Goal: Task Accomplishment & Management: Manage account settings

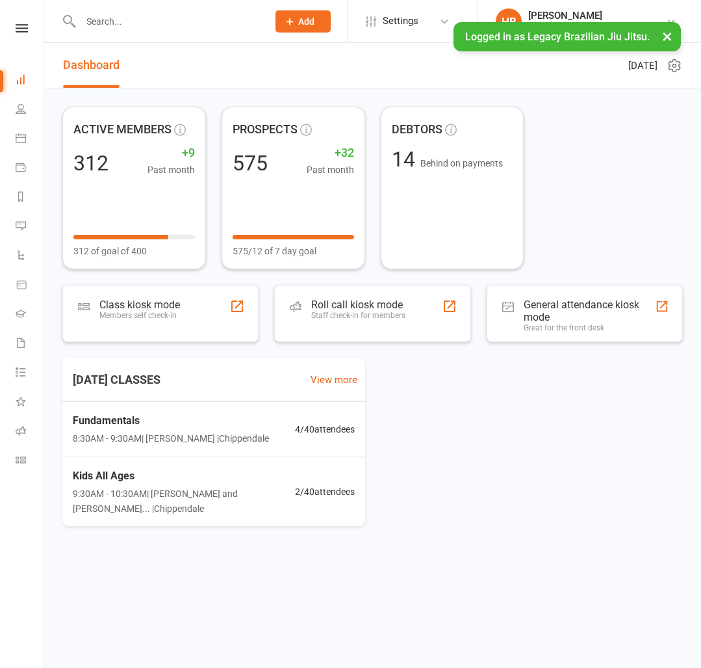
click at [100, 25] on input "text" at bounding box center [168, 21] width 182 height 18
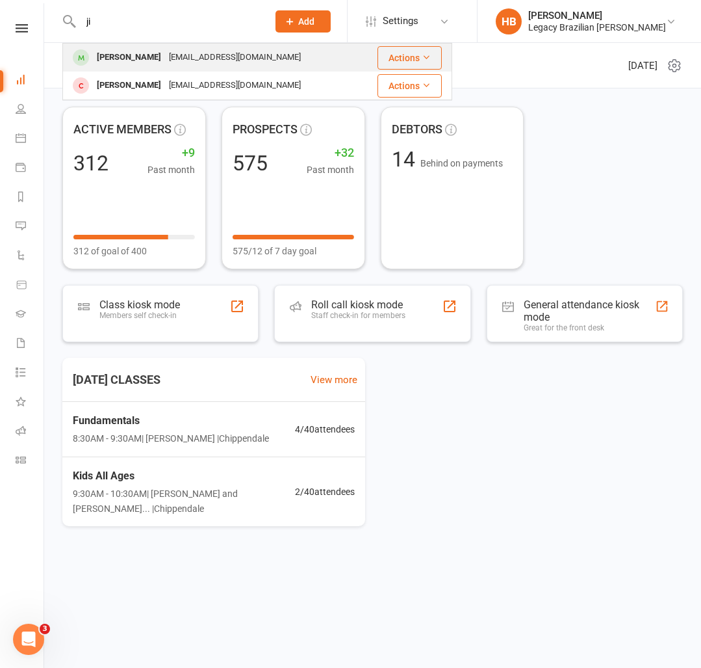
type input "ji"
click at [120, 57] on div "[PERSON_NAME]" at bounding box center [129, 57] width 72 height 19
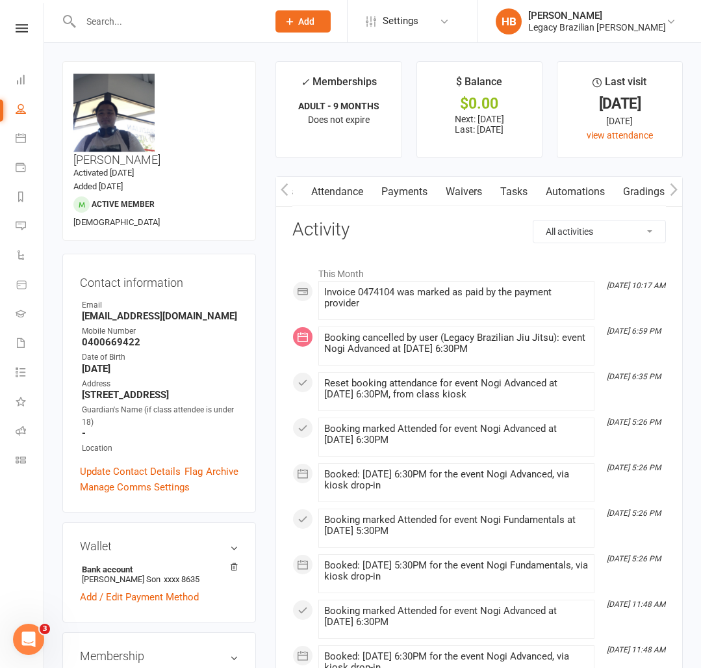
click at [478, 198] on link "Waivers" at bounding box center [464, 192] width 55 height 30
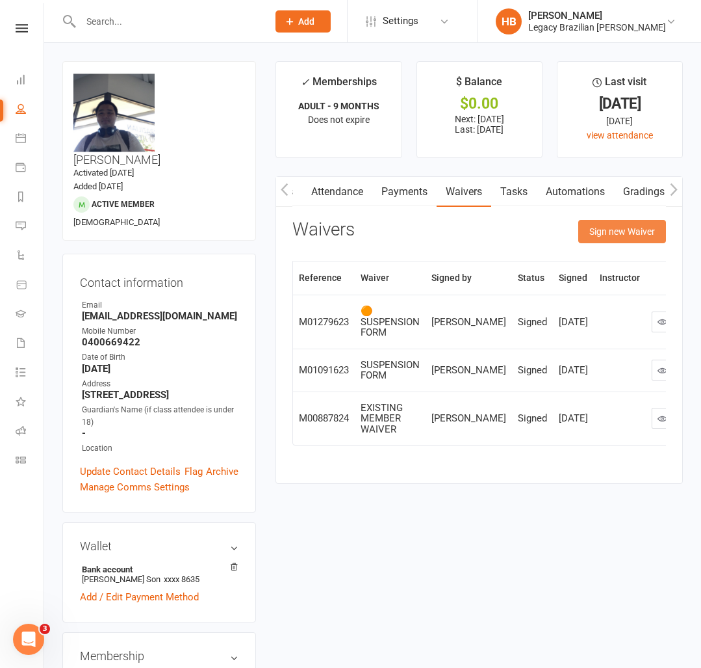
click at [625, 229] on button "Sign new Waiver" at bounding box center [622, 231] width 88 height 23
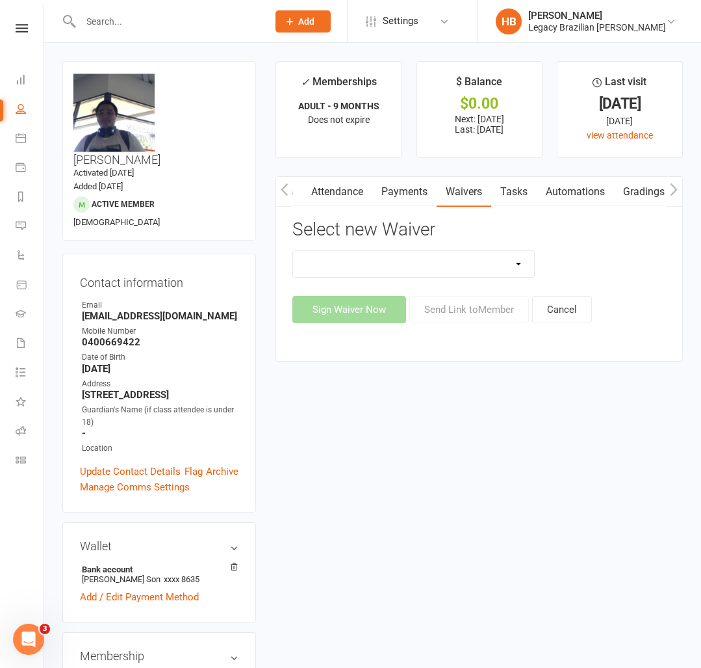
click at [516, 254] on select "❌ CANCELLATION FORM ☑️ EXISTING MEMBER WAIVER 🆓 FREE TRIAL WEEK 🛡️ LEGACY EXPER…" at bounding box center [413, 264] width 241 height 26
select select "10083"
click at [293, 251] on select "❌ CANCELLATION FORM ☑️ EXISTING MEMBER WAIVER 🆓 FREE TRIAL WEEK 🛡️ LEGACY EXPER…" at bounding box center [413, 264] width 241 height 26
click at [439, 296] on div "Sign Waiver Now Send Link to Member Cancel" at bounding box center [479, 309] width 374 height 27
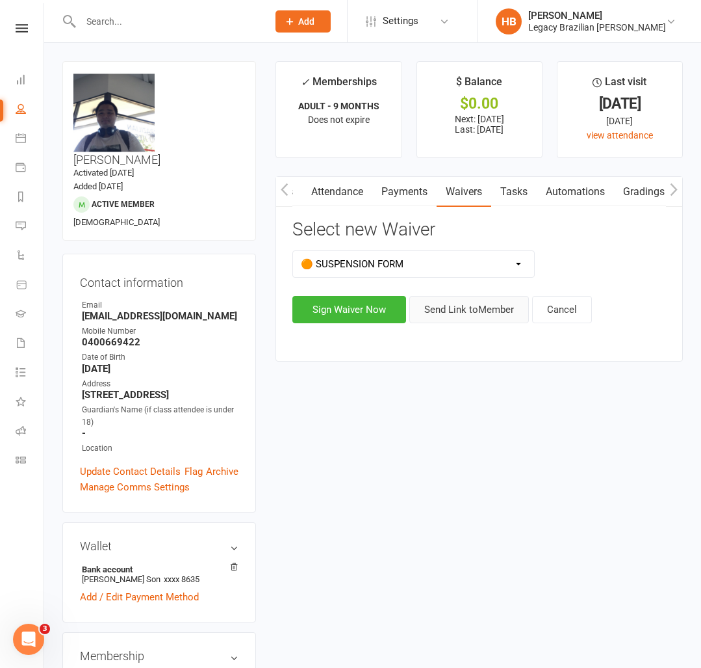
click at [441, 315] on button "Send Link to Member" at bounding box center [469, 309] width 120 height 27
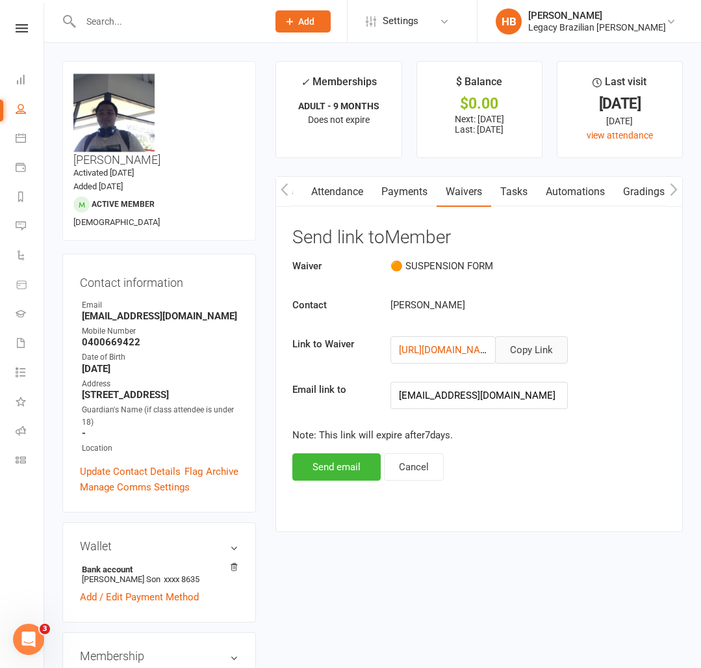
click at [522, 348] on button "Copy Link" at bounding box center [531, 349] width 73 height 27
click at [122, 16] on input "text" at bounding box center [168, 21] width 182 height 18
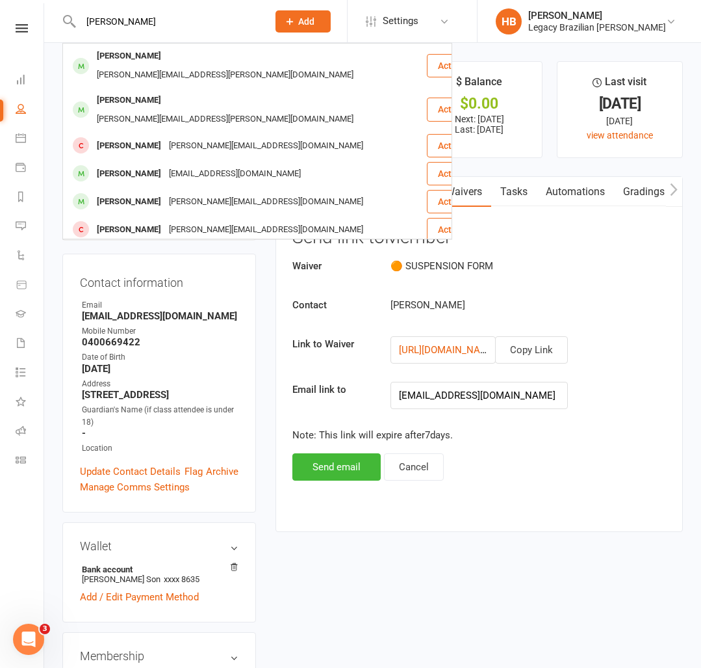
type input "[PERSON_NAME]"
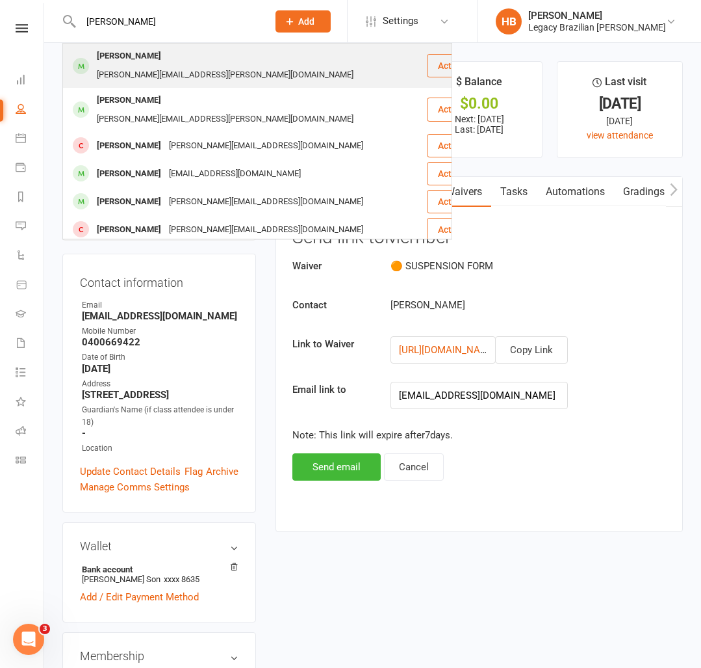
click at [116, 57] on div "[PERSON_NAME]" at bounding box center [129, 56] width 72 height 19
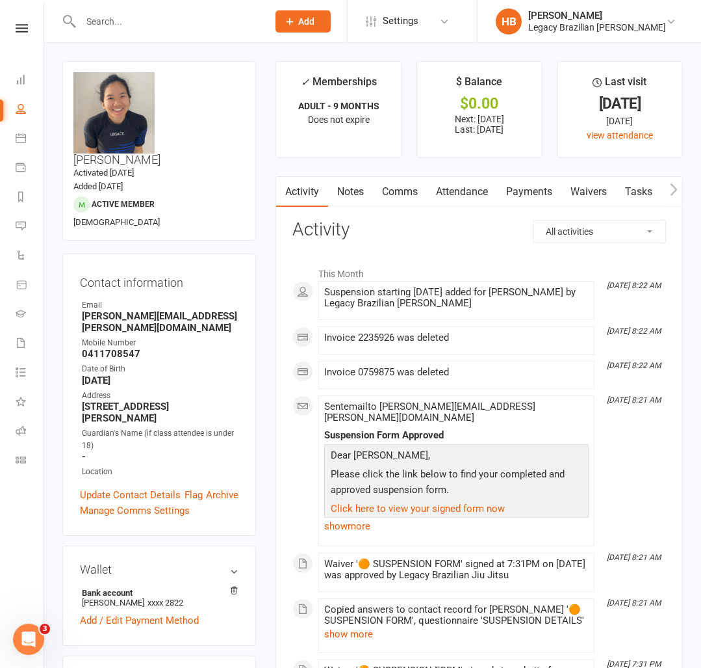
scroll to position [1, 0]
click at [513, 203] on link "Payments" at bounding box center [529, 191] width 64 height 30
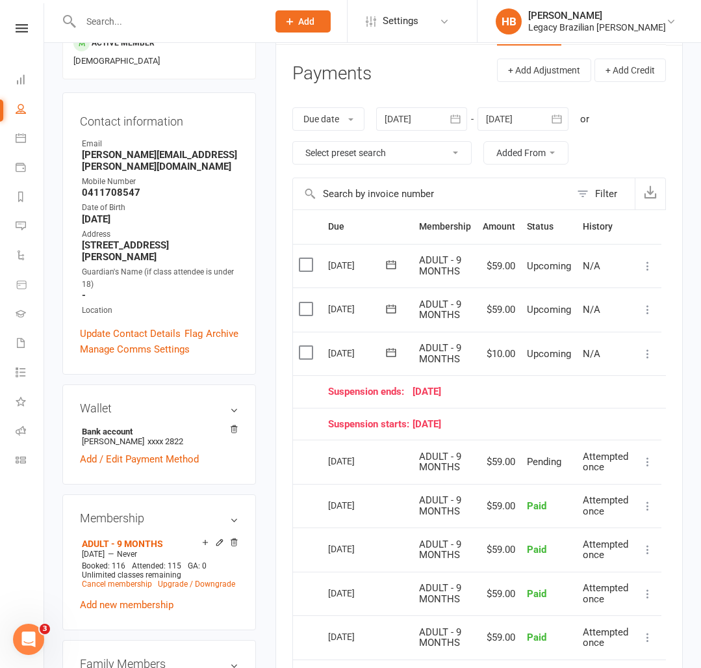
scroll to position [0, 7]
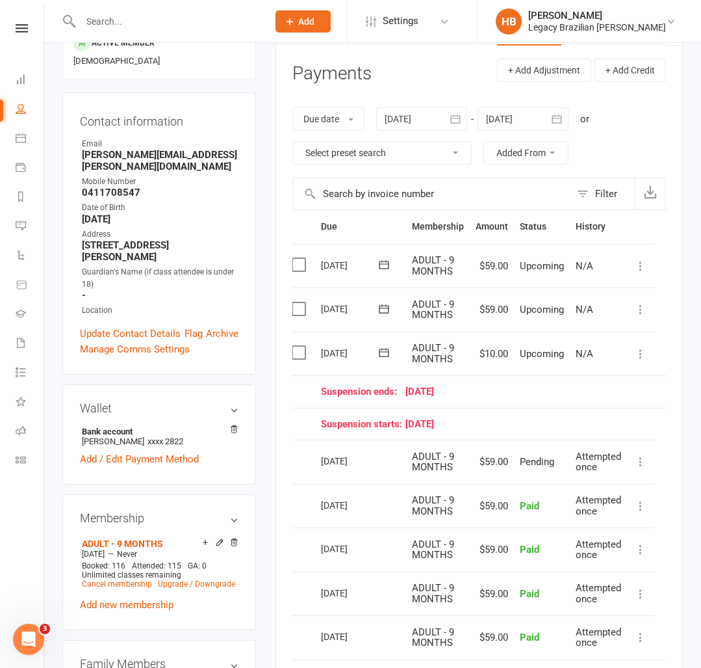
click at [637, 351] on icon at bounding box center [640, 353] width 13 height 13
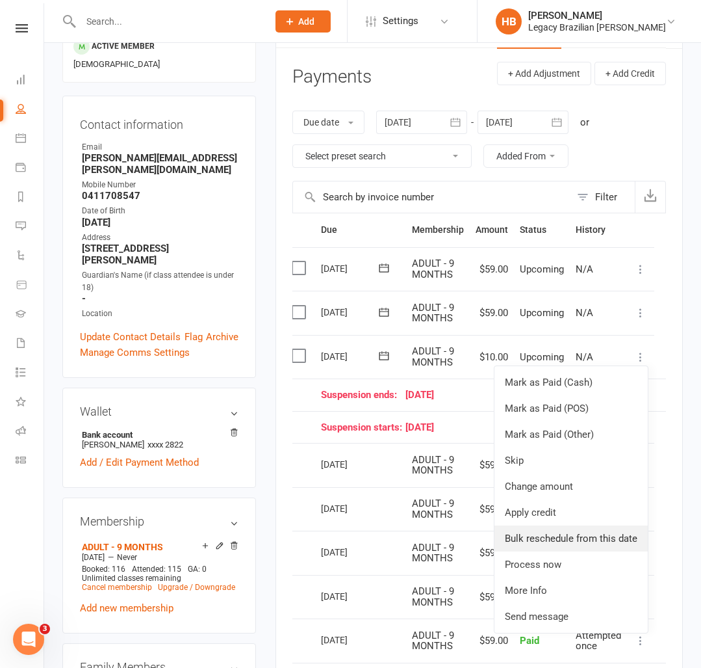
click at [619, 528] on link "Bulk reschedule from this date" at bounding box center [571, 538] width 153 height 26
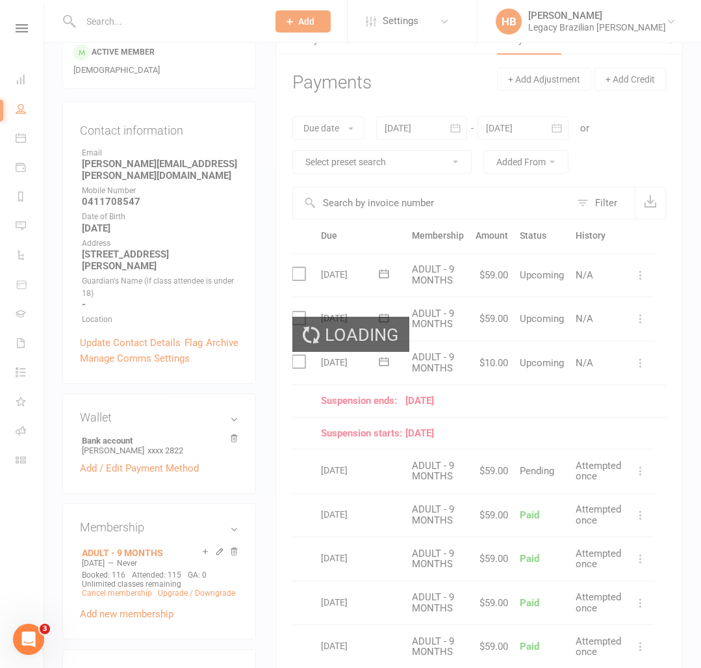
scroll to position [148, 0]
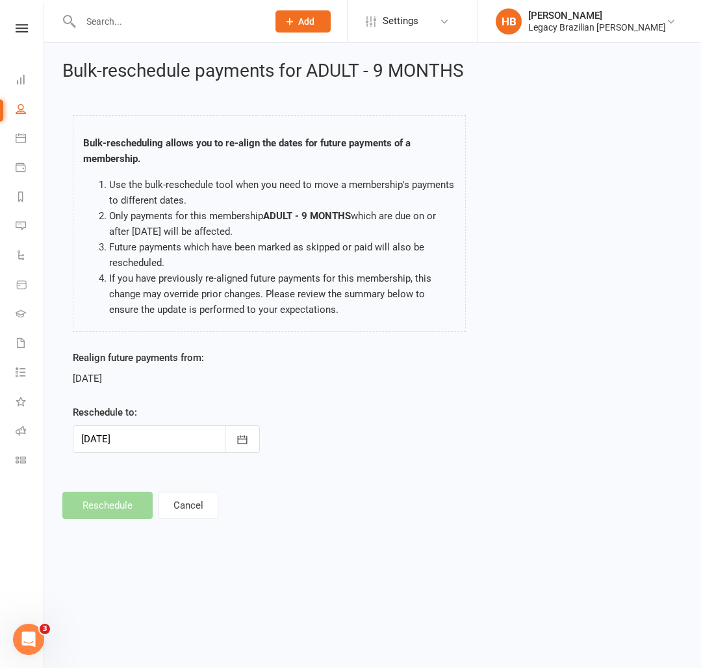
click at [200, 441] on div at bounding box center [166, 438] width 187 height 27
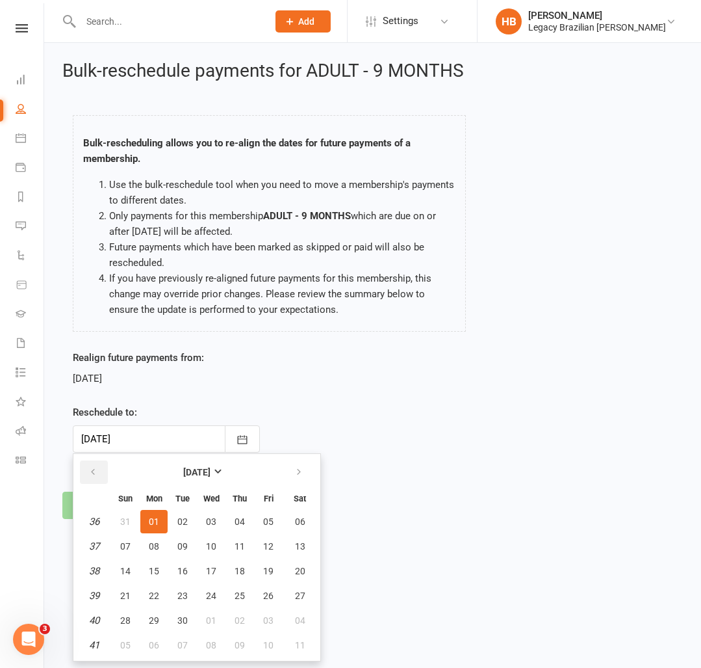
click at [101, 473] on button "button" at bounding box center [94, 471] width 28 height 23
click at [345, 457] on div "Realign future payments from: [DATE] Reschedule to: [DATE] [DATE] Sun Mon Tue W…" at bounding box center [372, 410] width 619 height 121
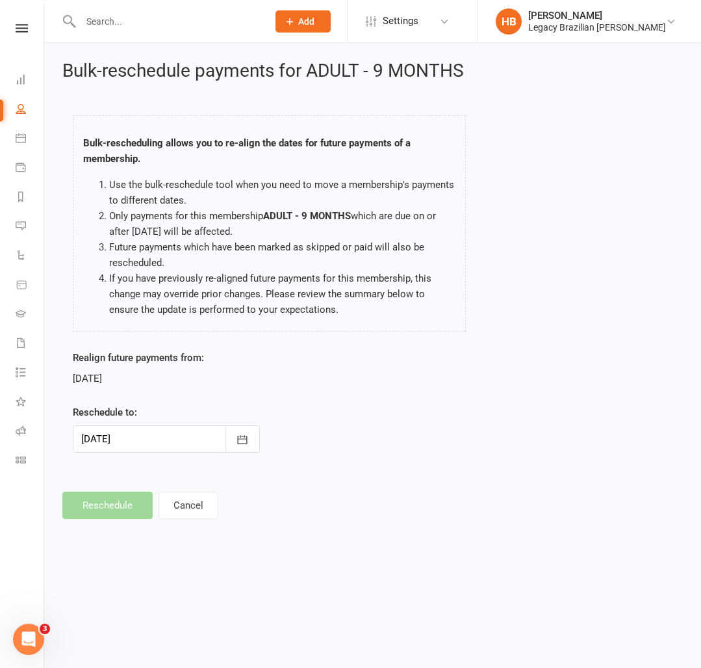
click at [125, 512] on footer "Reschedule Cancel" at bounding box center [372, 504] width 621 height 27
click at [187, 512] on button "Cancel" at bounding box center [189, 504] width 60 height 27
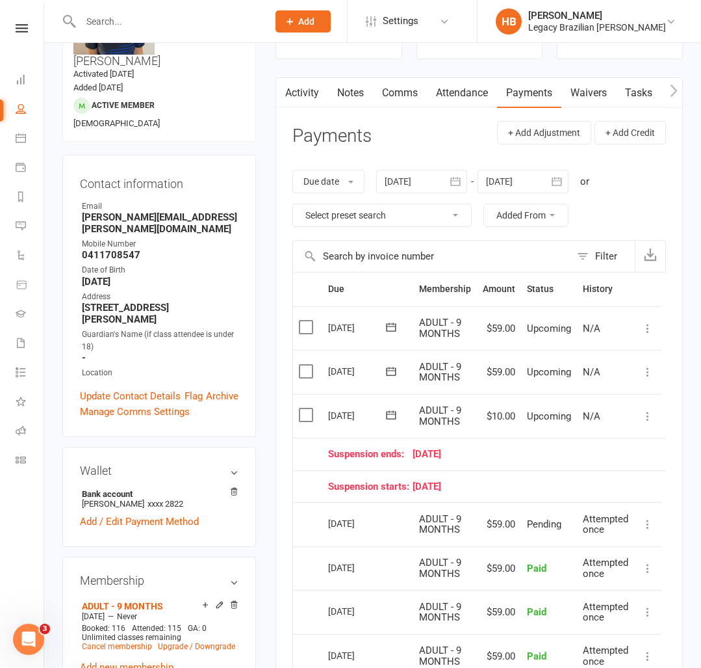
scroll to position [0, 7]
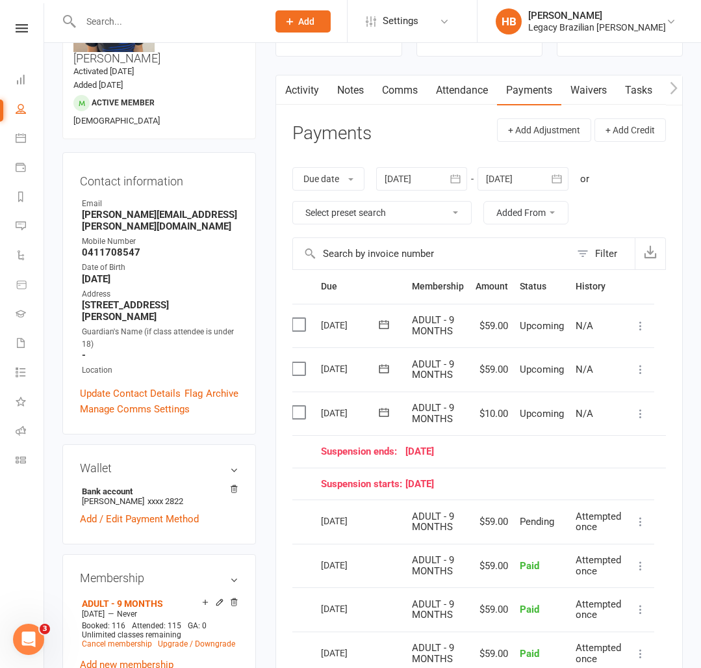
click at [647, 421] on td "Mark as Paid (Cash) [PERSON_NAME] as Paid (POS) Mark as Paid (Other) Skip Chang…" at bounding box center [640, 413] width 27 height 44
click at [639, 416] on icon at bounding box center [640, 414] width 13 height 13
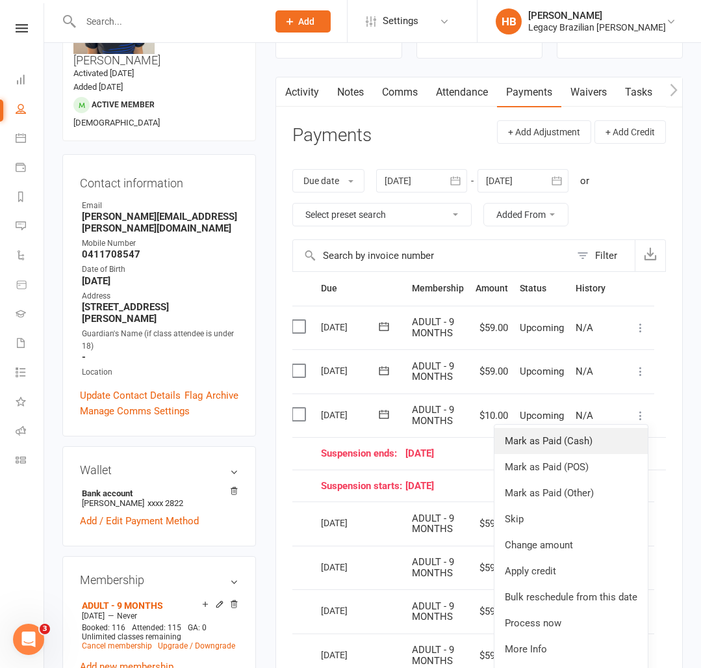
scroll to position [80, 0]
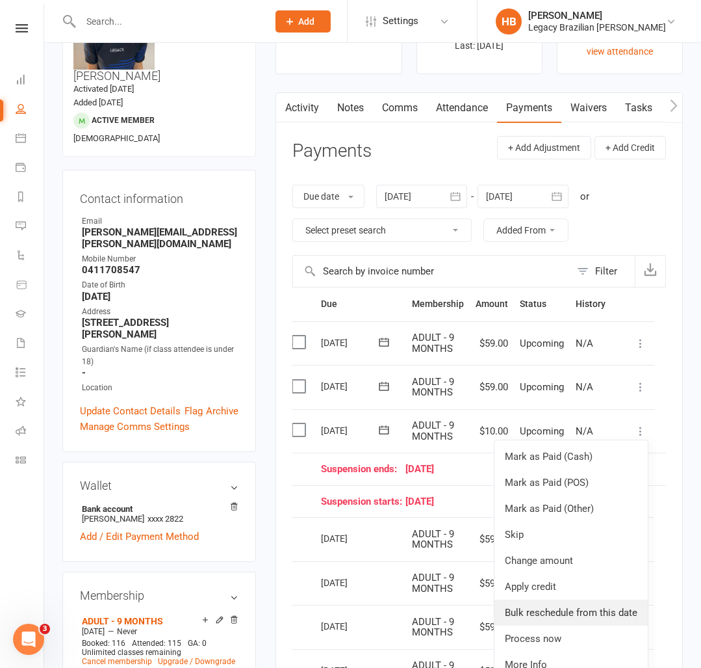
click at [611, 614] on link "Bulk reschedule from this date" at bounding box center [571, 612] width 153 height 26
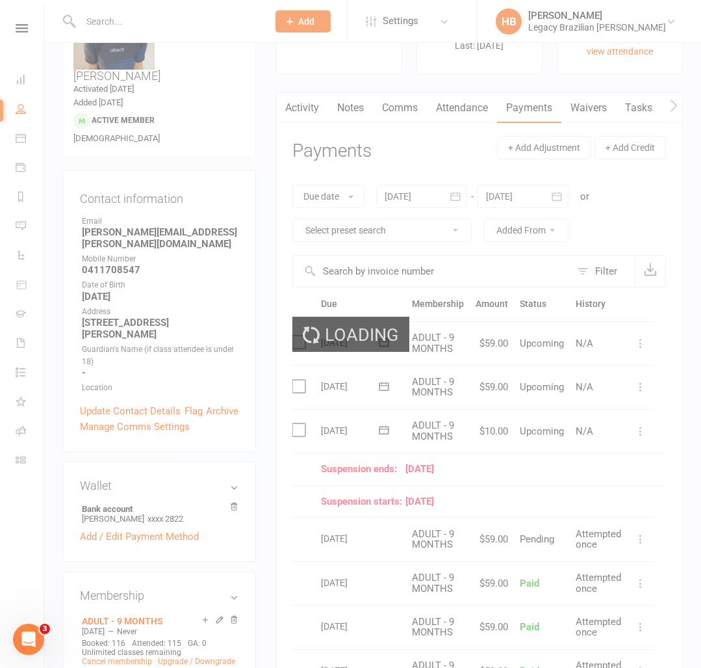
scroll to position [83, 0]
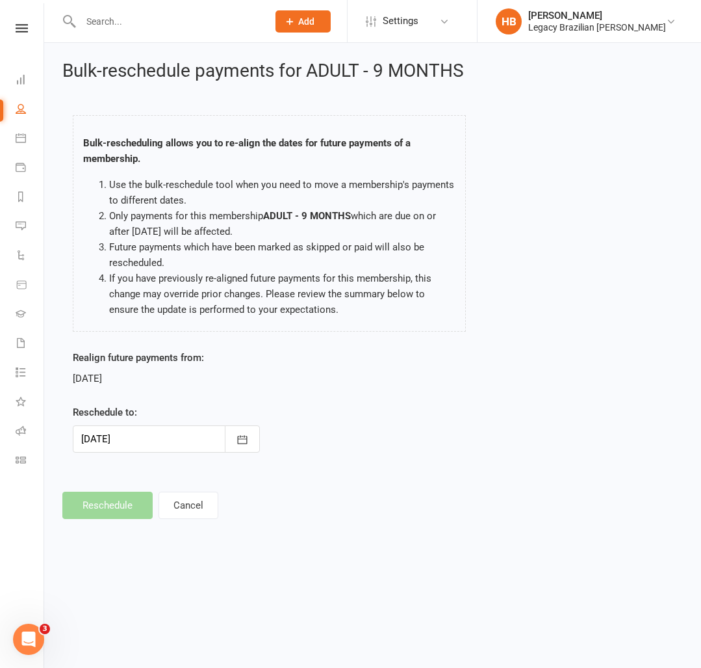
click at [185, 435] on div at bounding box center [166, 438] width 187 height 27
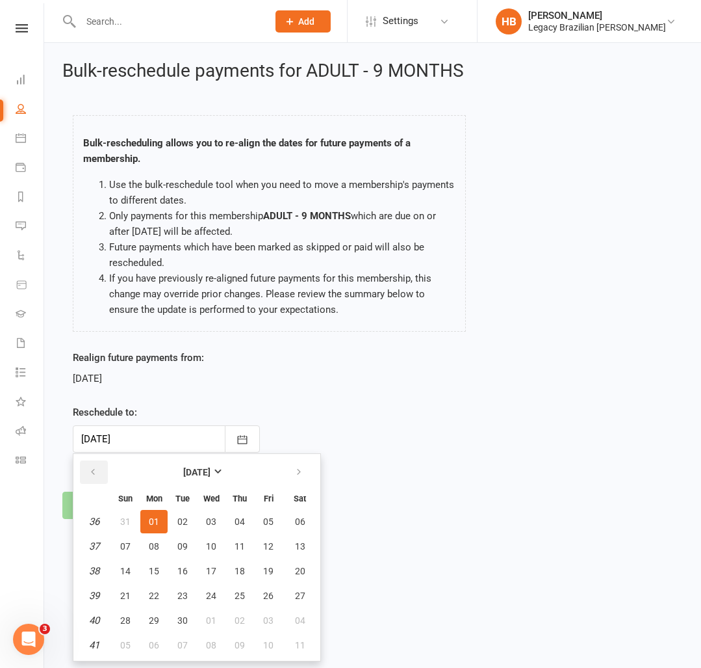
click at [93, 474] on icon "button" at bounding box center [92, 472] width 9 height 10
click at [423, 418] on div "Realign future payments from: [DATE] Reschedule to: [DATE] [DATE] Sun Mon Tue W…" at bounding box center [372, 410] width 619 height 121
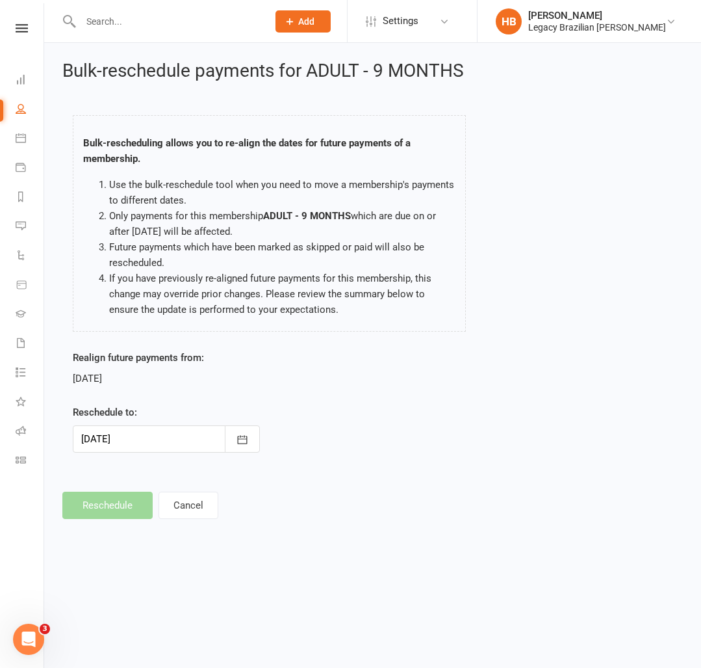
click at [137, 439] on div at bounding box center [166, 438] width 187 height 27
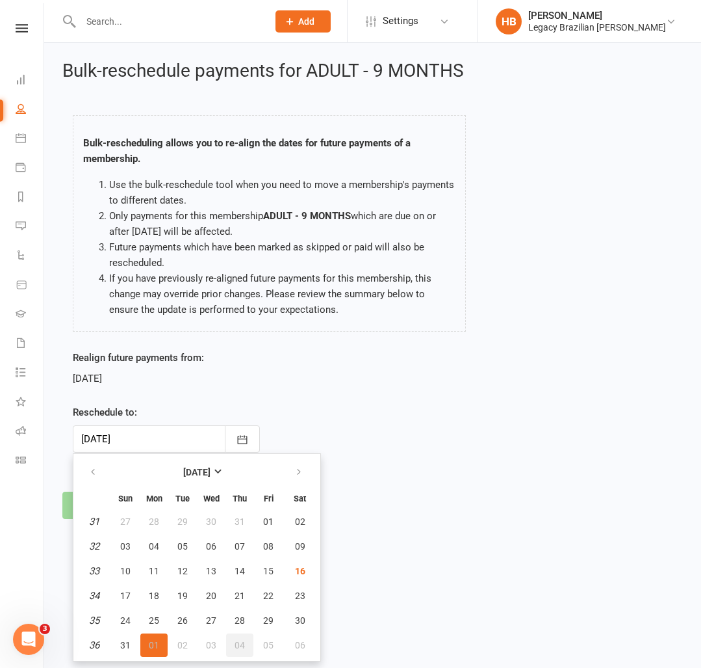
click at [236, 645] on span "04" at bounding box center [240, 645] width 10 height 10
type input "[DATE]"
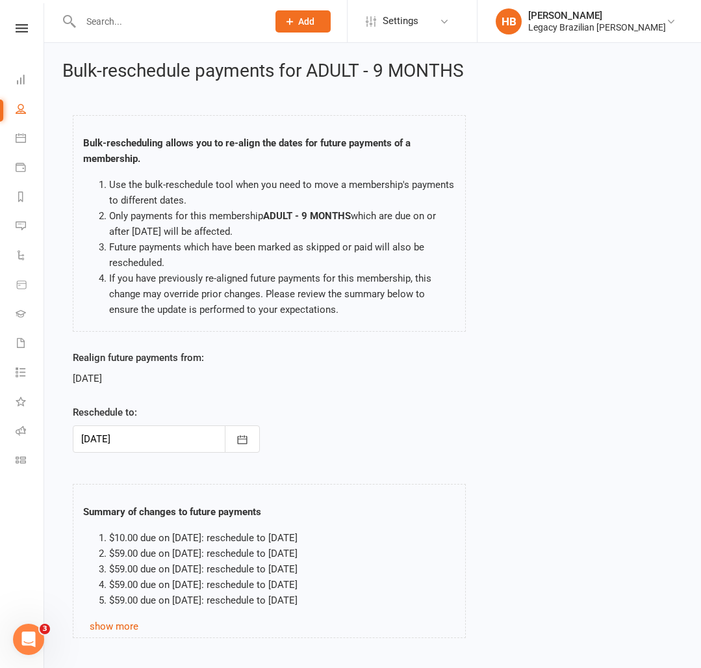
scroll to position [73, 0]
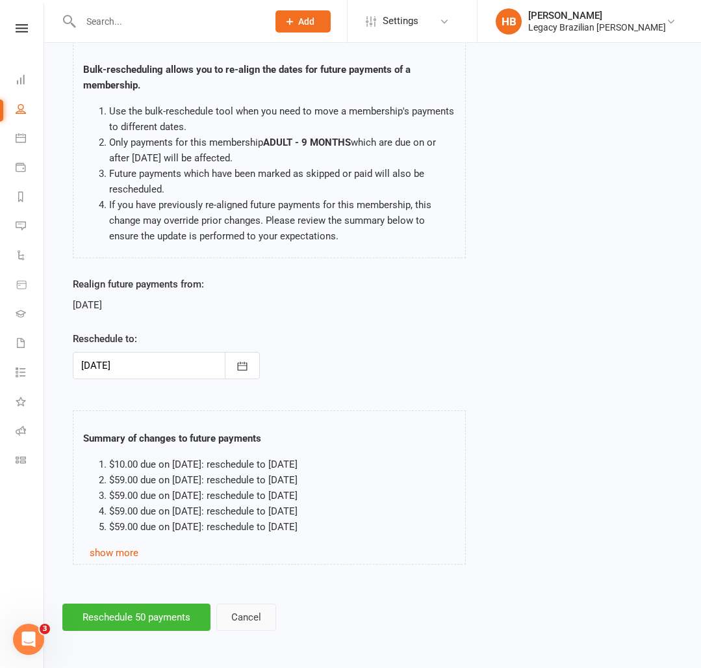
click at [267, 611] on button "Cancel" at bounding box center [246, 616] width 60 height 27
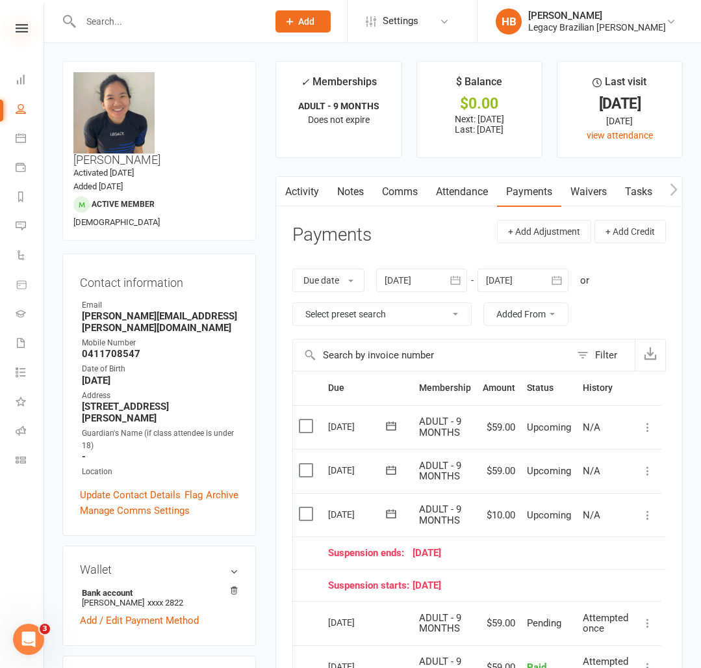
click at [19, 30] on icon at bounding box center [22, 28] width 12 height 8
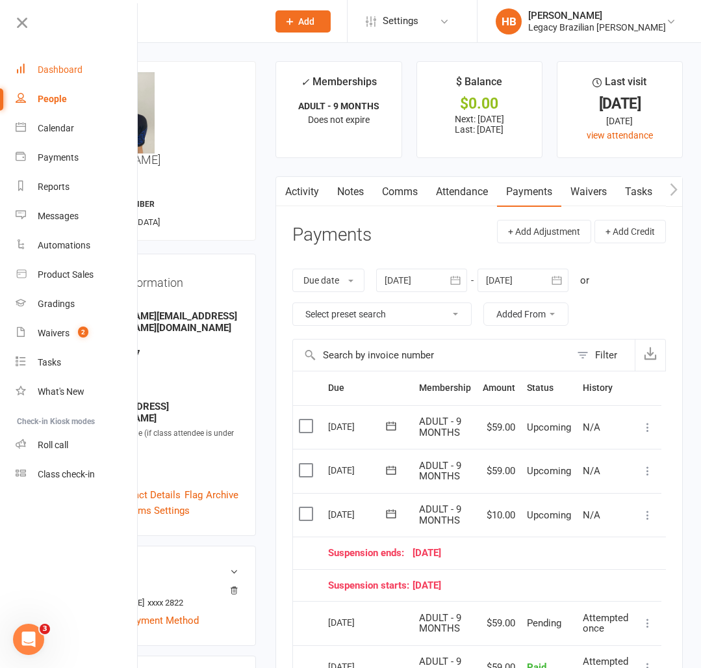
click at [62, 72] on div "Dashboard" at bounding box center [60, 69] width 45 height 10
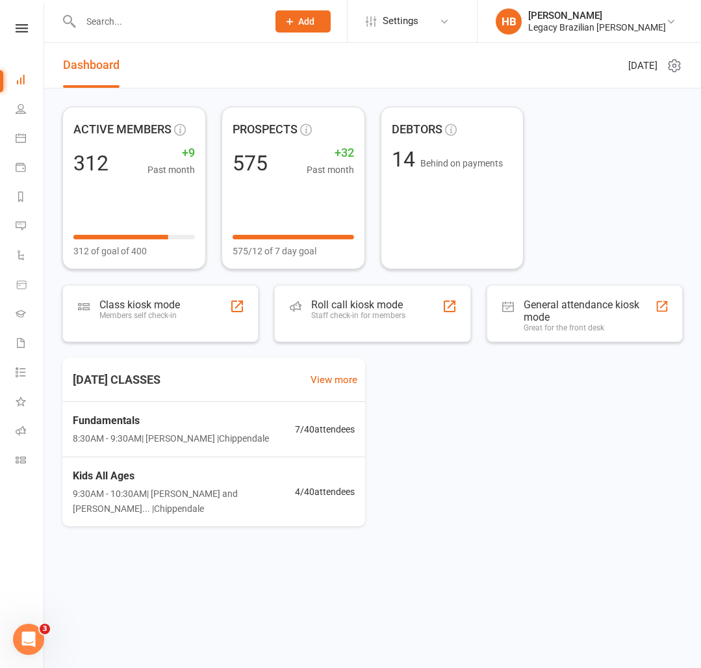
click at [38, 32] on link at bounding box center [22, 28] width 46 height 8
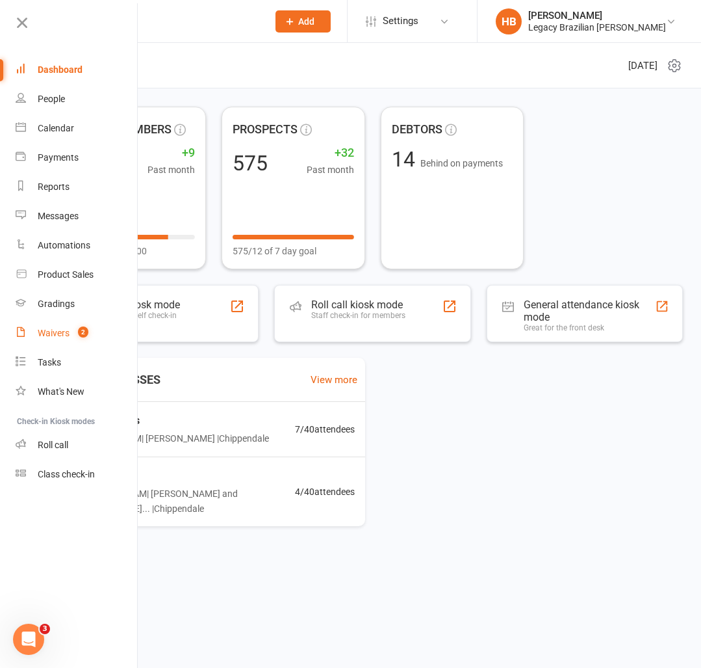
click at [62, 334] on div "Waivers" at bounding box center [54, 333] width 32 height 10
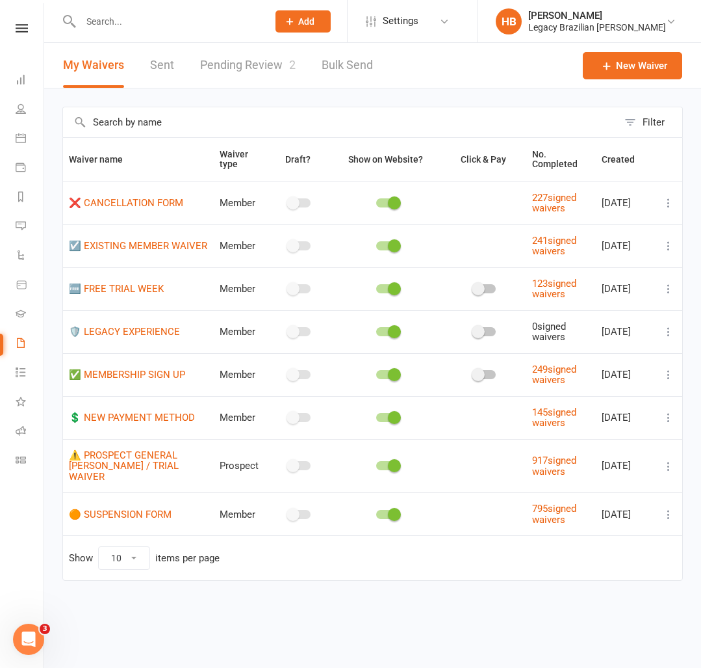
click at [274, 65] on link "Pending Review 2" at bounding box center [248, 65] width 96 height 45
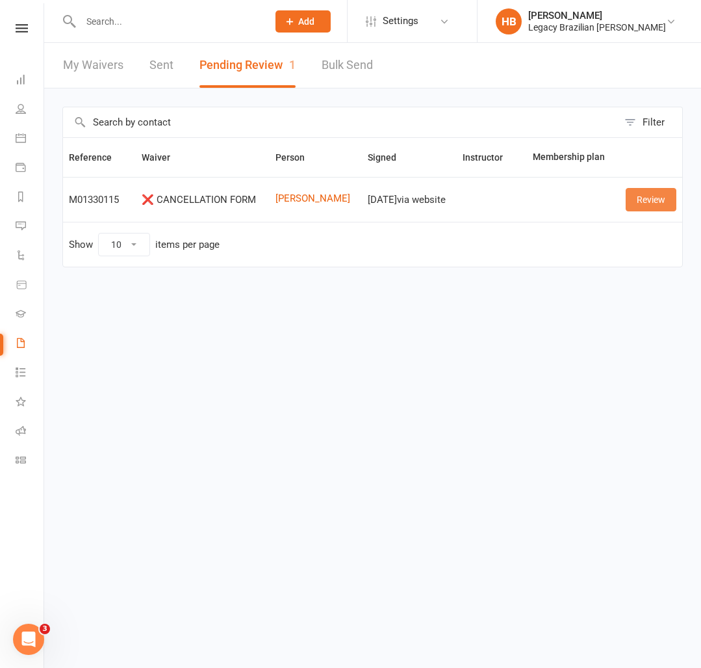
click at [644, 199] on link "Review" at bounding box center [651, 199] width 51 height 23
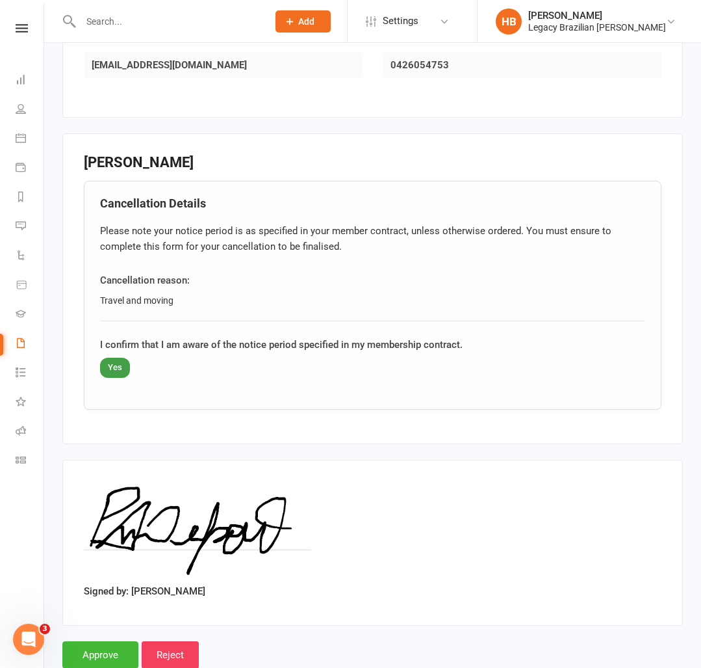
scroll to position [338, 0]
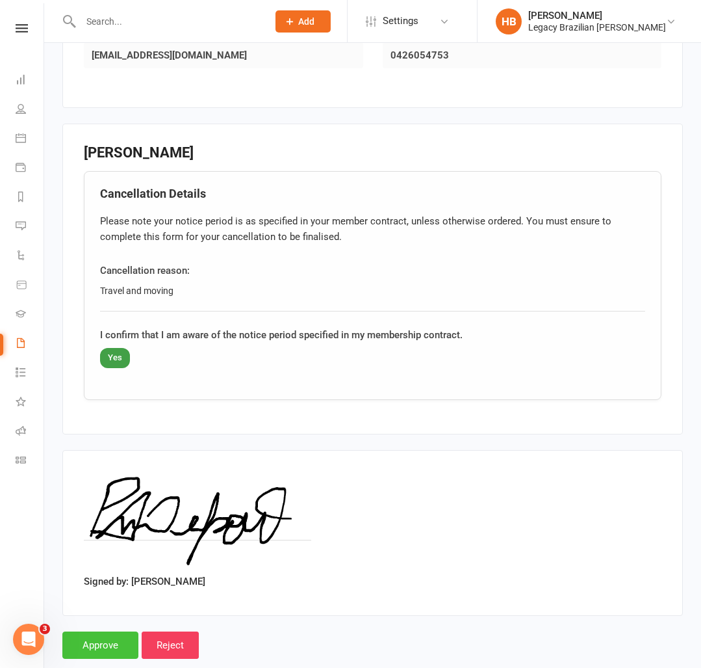
drag, startPoint x: 112, startPoint y: 614, endPoint x: 105, endPoint y: 603, distance: 13.7
click at [112, 631] on input "Approve" at bounding box center [100, 644] width 76 height 27
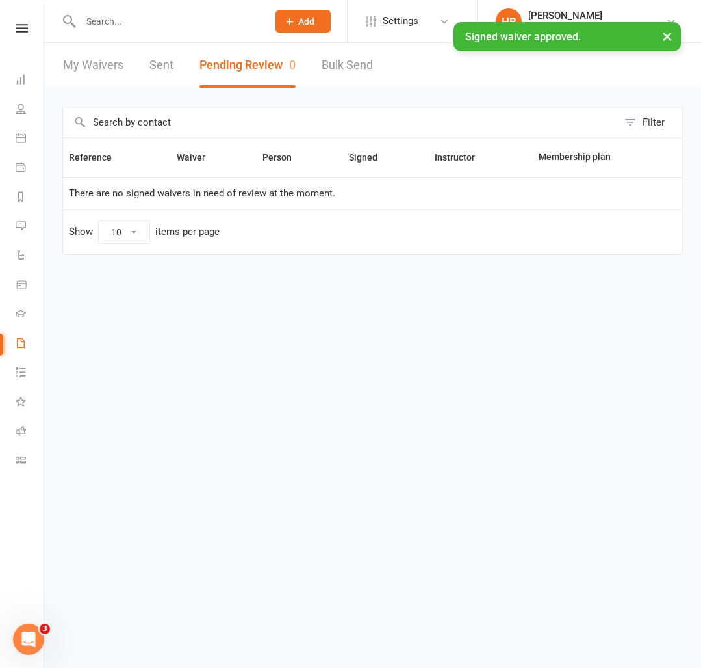
click at [131, 22] on div "× Signed waiver approved." at bounding box center [342, 22] width 684 height 0
click at [123, 20] on input "text" at bounding box center [168, 21] width 182 height 18
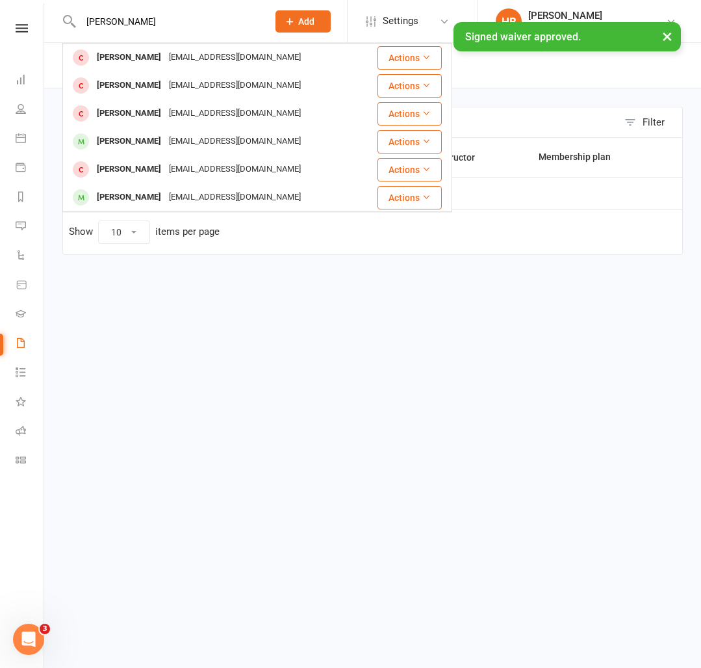
type input "[PERSON_NAME]"
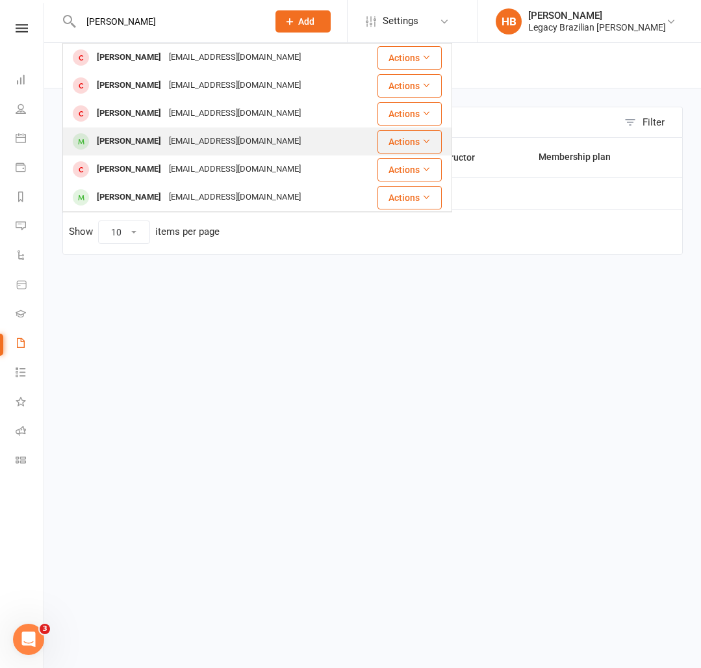
click at [133, 152] on div "[PERSON_NAME] [EMAIL_ADDRESS][DOMAIN_NAME]" at bounding box center [212, 141] width 297 height 27
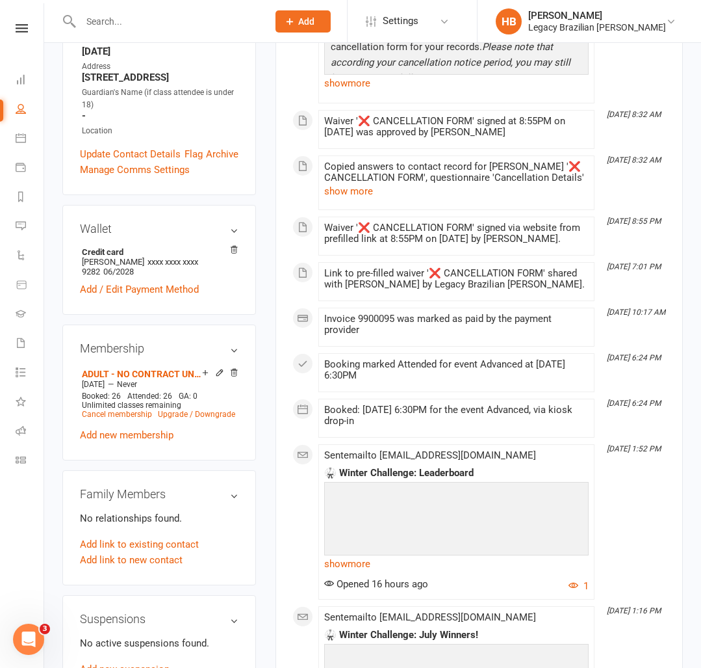
scroll to position [317, 0]
click at [123, 410] on link "Cancel membership" at bounding box center [117, 414] width 70 height 9
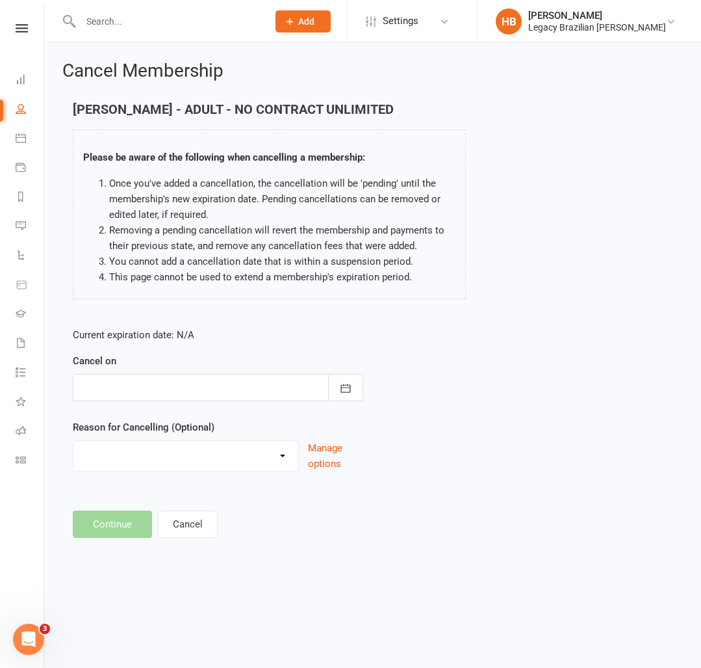
click at [201, 380] on div at bounding box center [218, 387] width 291 height 27
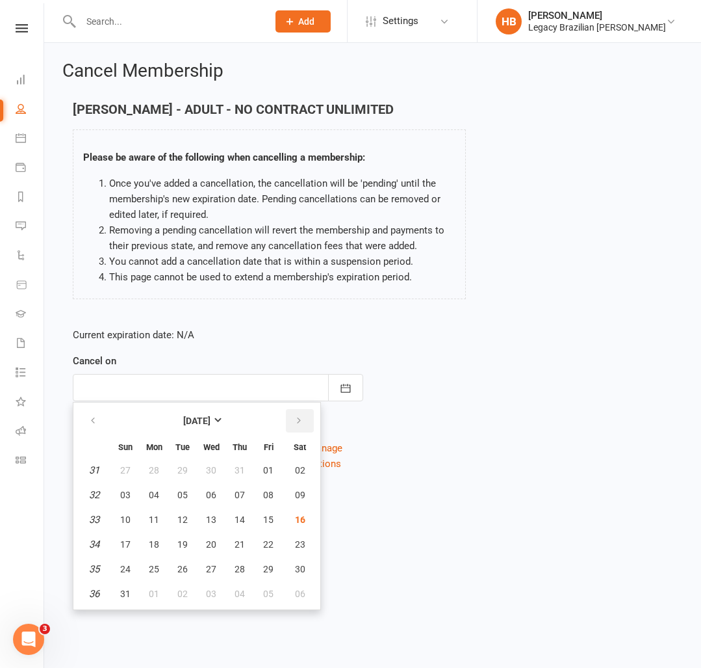
click at [309, 420] on button "button" at bounding box center [300, 420] width 28 height 23
click at [270, 495] on span "12" at bounding box center [268, 494] width 10 height 10
type input "[DATE]"
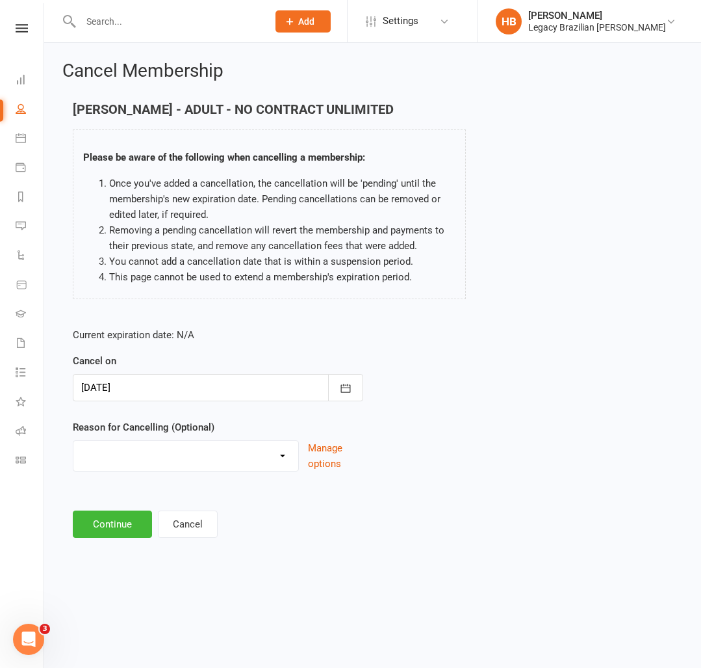
click at [118, 466] on div "Change to casual classes Financial reasons Illness Injury Lost interest Members…" at bounding box center [186, 455] width 226 height 31
click at [126, 457] on select "Change to casual classes Financial reasons Illness Injury Lost interest Members…" at bounding box center [185, 454] width 225 height 26
select select "7"
click at [73, 441] on select "Change to casual classes Financial reasons Illness Injury Lost interest Members…" at bounding box center [185, 454] width 225 height 26
click at [119, 519] on button "Continue" at bounding box center [112, 523] width 79 height 27
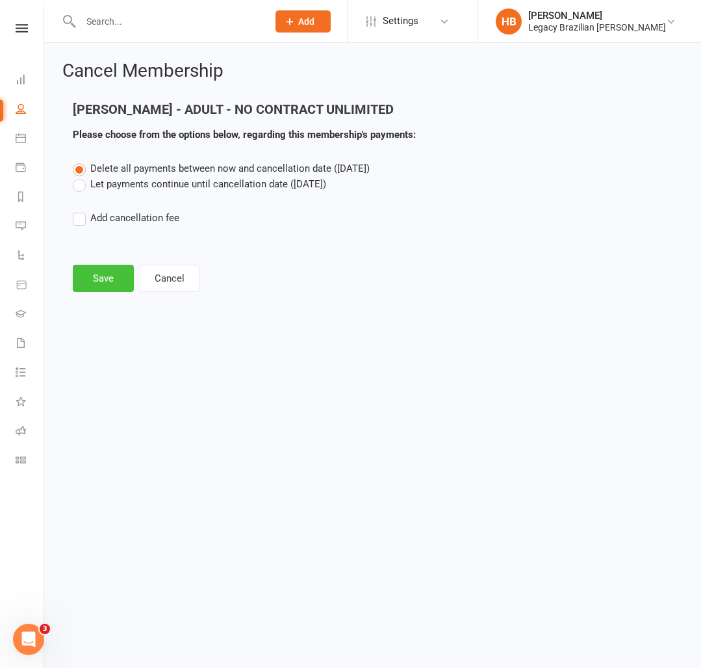
click at [120, 275] on button "Save" at bounding box center [103, 278] width 61 height 27
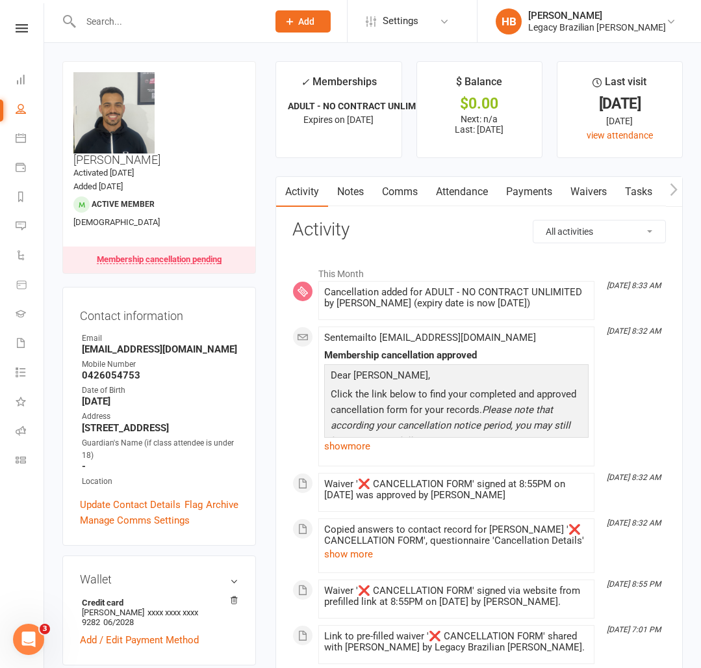
click at [532, 185] on link "Payments" at bounding box center [529, 192] width 64 height 30
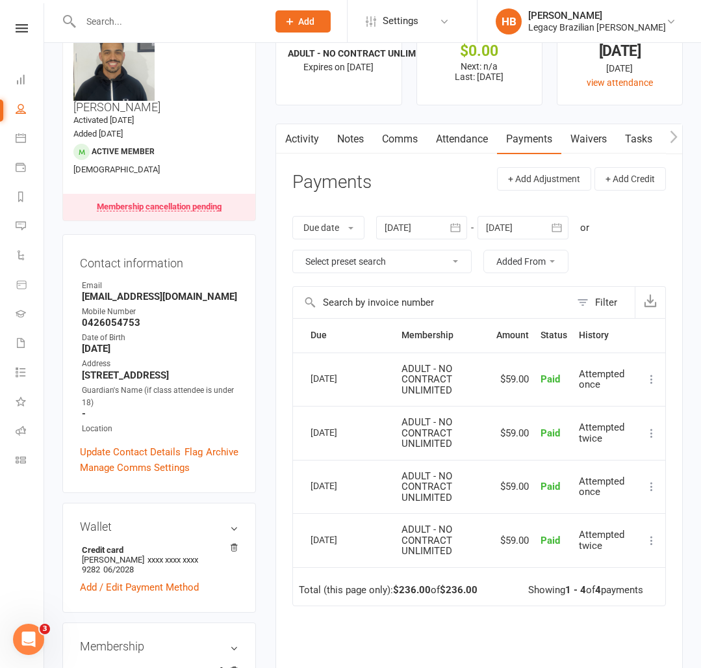
scroll to position [52, 0]
